Goal: Task Accomplishment & Management: Manage account settings

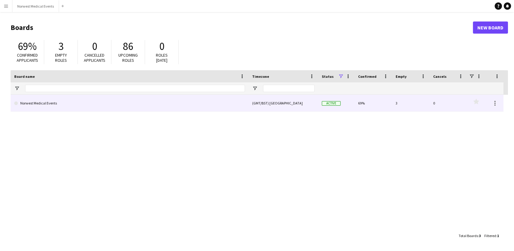
click at [232, 111] on link "Norwest Medical Events" at bounding box center [129, 103] width 231 height 17
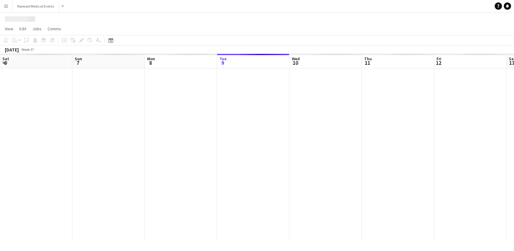
scroll to position [0, 145]
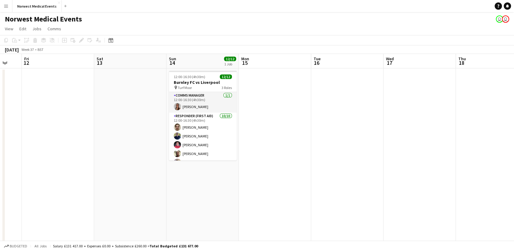
drag, startPoint x: 363, startPoint y: 130, endPoint x: 88, endPoint y: 127, distance: 275.3
click at [89, 128] on app-calendar-viewport "Mon 8 Tue 9 Wed 10 Thu 11 Fri 12 Sat 13 Sun 14 12/12 1 Job Mon 15 Tue 16 Wed 17…" at bounding box center [257, 219] width 514 height 330
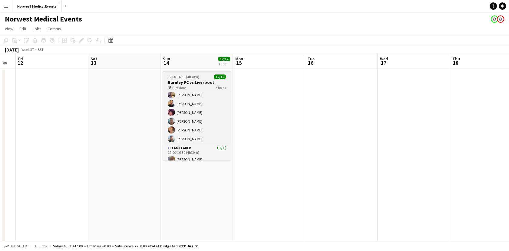
scroll to position [72, 0]
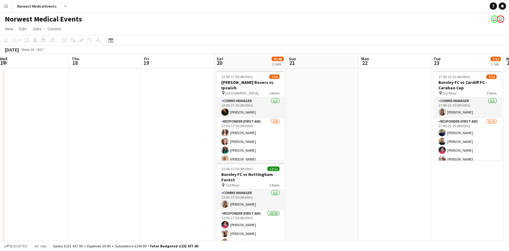
drag, startPoint x: 403, startPoint y: 122, endPoint x: 136, endPoint y: 117, distance: 267.2
click at [55, 130] on app-calendar-viewport "Sun 14 12/12 1 Job Mon 15 Tue 16 Wed 17 Thu 18 Fri 19 Sat 20 41/48 3 Jobs Sun 2…" at bounding box center [254, 219] width 509 height 330
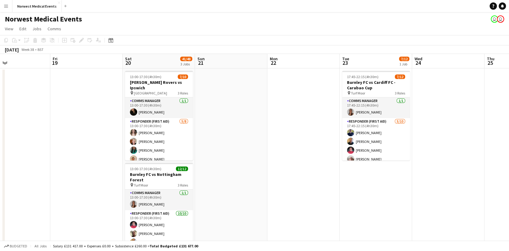
scroll to position [0, 167]
drag, startPoint x: 284, startPoint y: 121, endPoint x: 224, endPoint y: 125, distance: 60.0
click at [224, 125] on app-calendar-viewport "Tue 16 Wed 17 Thu 18 Fri 19 Sat 20 41/48 3 Jobs Sun 21 Mon 22 Tue 23 7/12 1 Job…" at bounding box center [254, 219] width 509 height 330
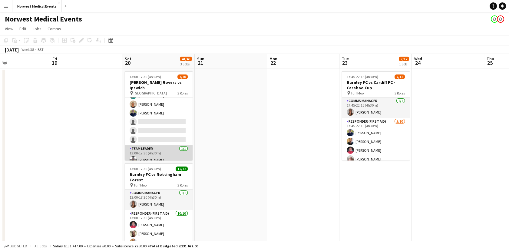
scroll to position [101, 0]
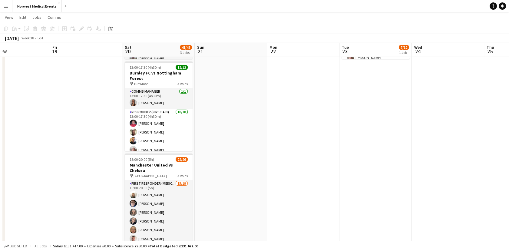
click at [192, 104] on app-date-cell "13:00-17:30 (4h30m) 7/10 [PERSON_NAME] Rovers vs Ipswich pin Ewood Park 3 Roles…" at bounding box center [158, 111] width 72 height 288
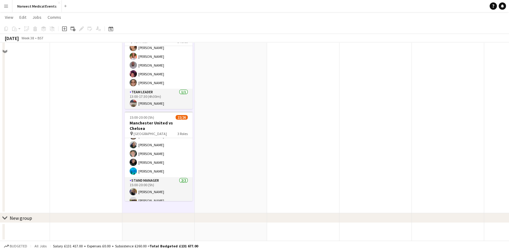
scroll to position [0, 0]
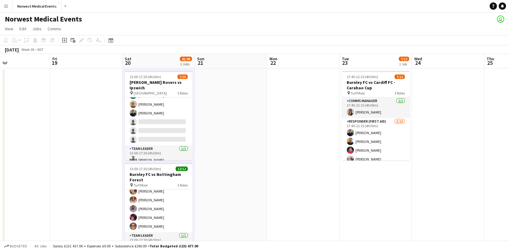
drag, startPoint x: 381, startPoint y: 136, endPoint x: 403, endPoint y: 87, distance: 53.4
click at [381, 136] on app-card-role "Responder (First Aid) [DATE] 17:45-22:15 (4h30m) [PERSON_NAME] [PERSON_NAME] [P…" at bounding box center [376, 168] width 68 height 100
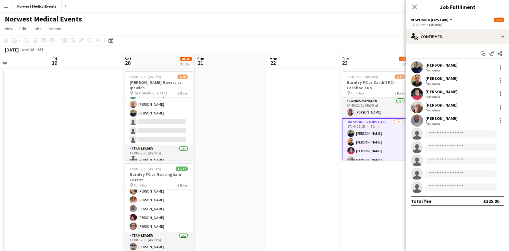
scroll to position [0, 167]
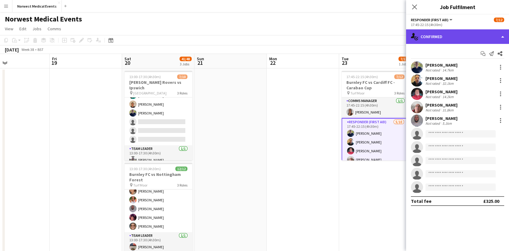
click at [457, 36] on div "single-neutral-actions-check-2 Confirmed" at bounding box center [457, 36] width 103 height 15
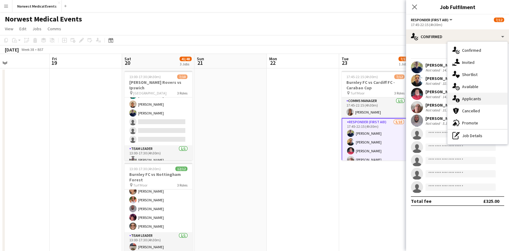
click at [489, 103] on div "single-neutral-actions-information Applicants" at bounding box center [477, 99] width 60 height 12
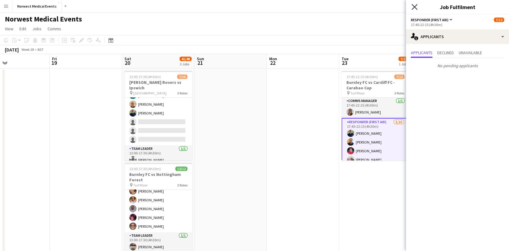
click at [414, 6] on icon at bounding box center [414, 7] width 6 height 6
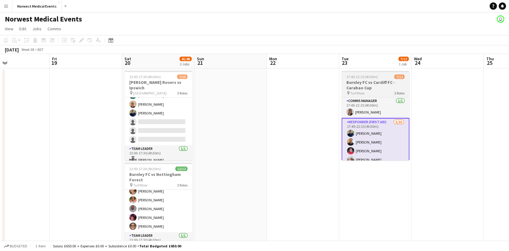
scroll to position [18, 0]
